Goal: Go to known website: Go to known website

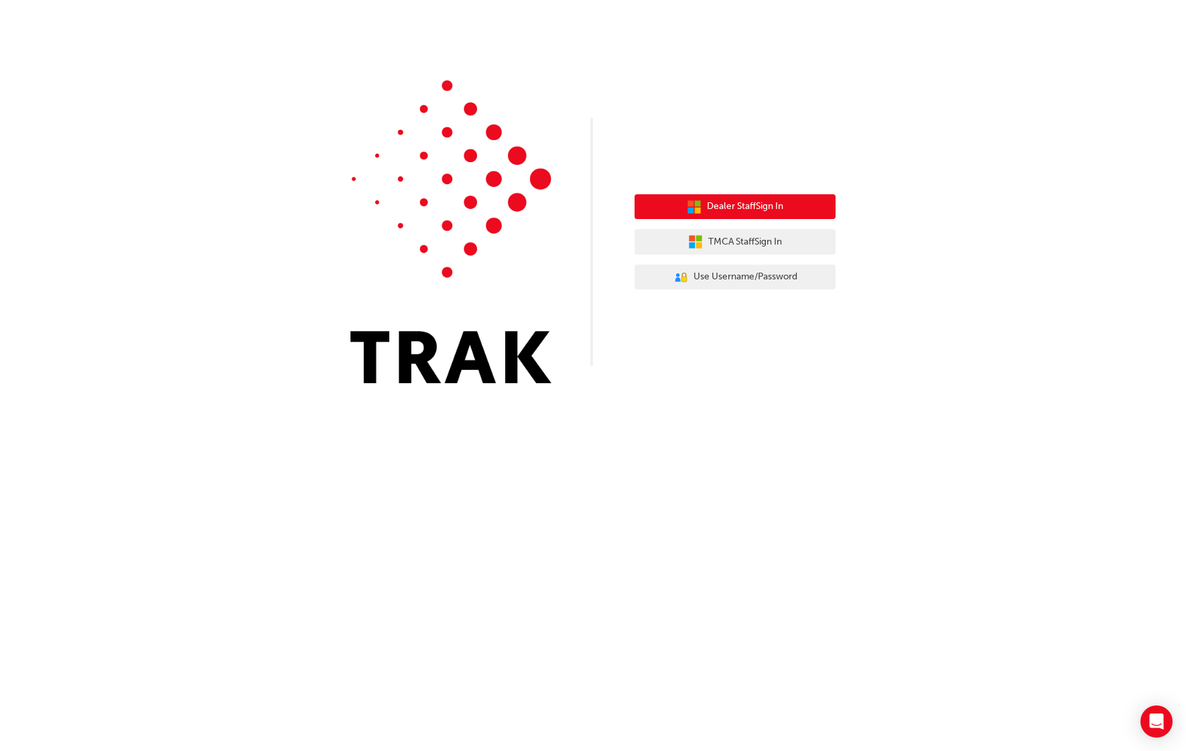
click at [732, 209] on span "Dealer Staff Sign In" at bounding box center [745, 206] width 76 height 15
